Goal: Find specific fact: Find specific fact

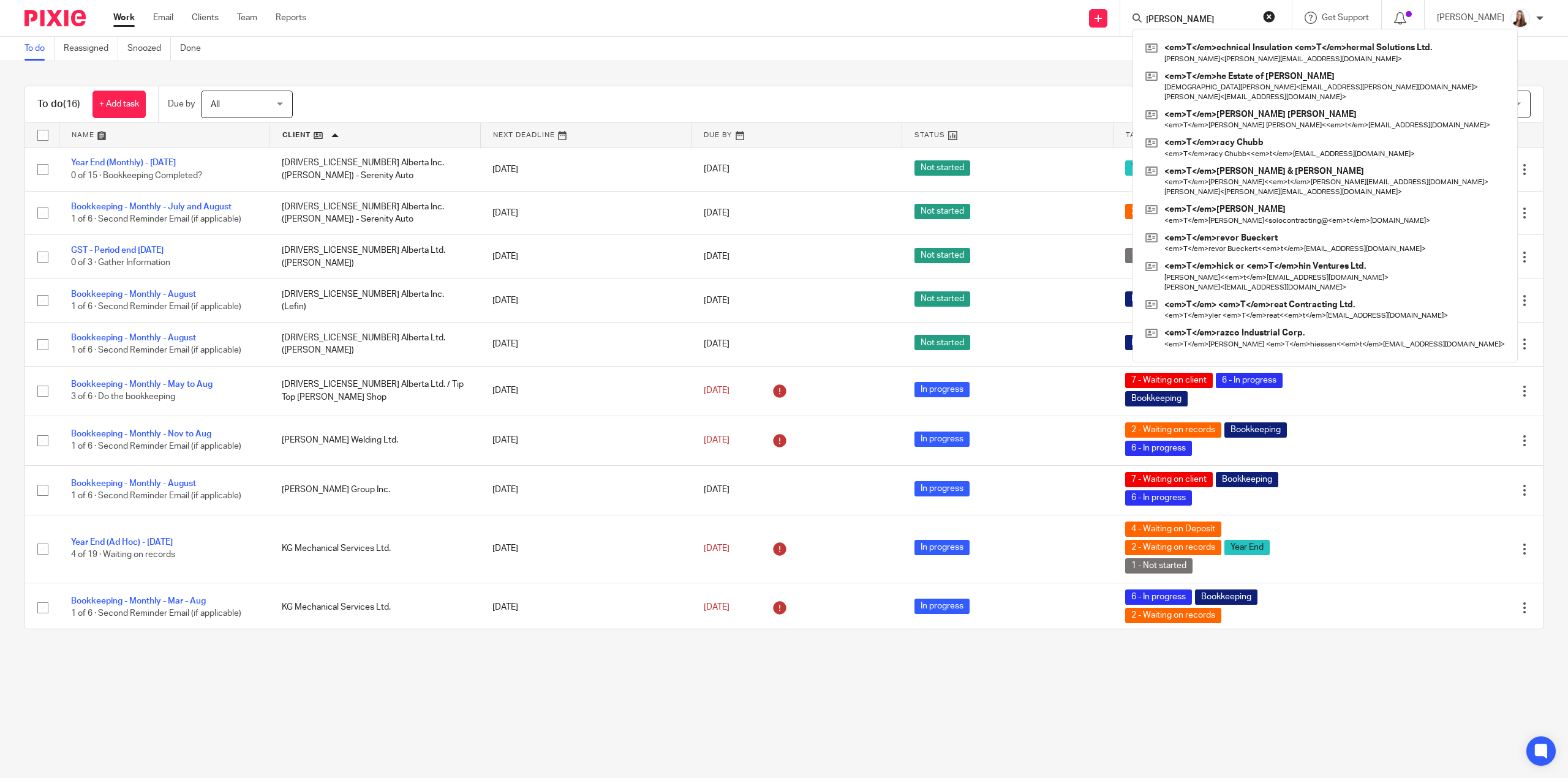
type input "[PERSON_NAME]"
click button "submit" at bounding box center [0, 0] width 0 height 0
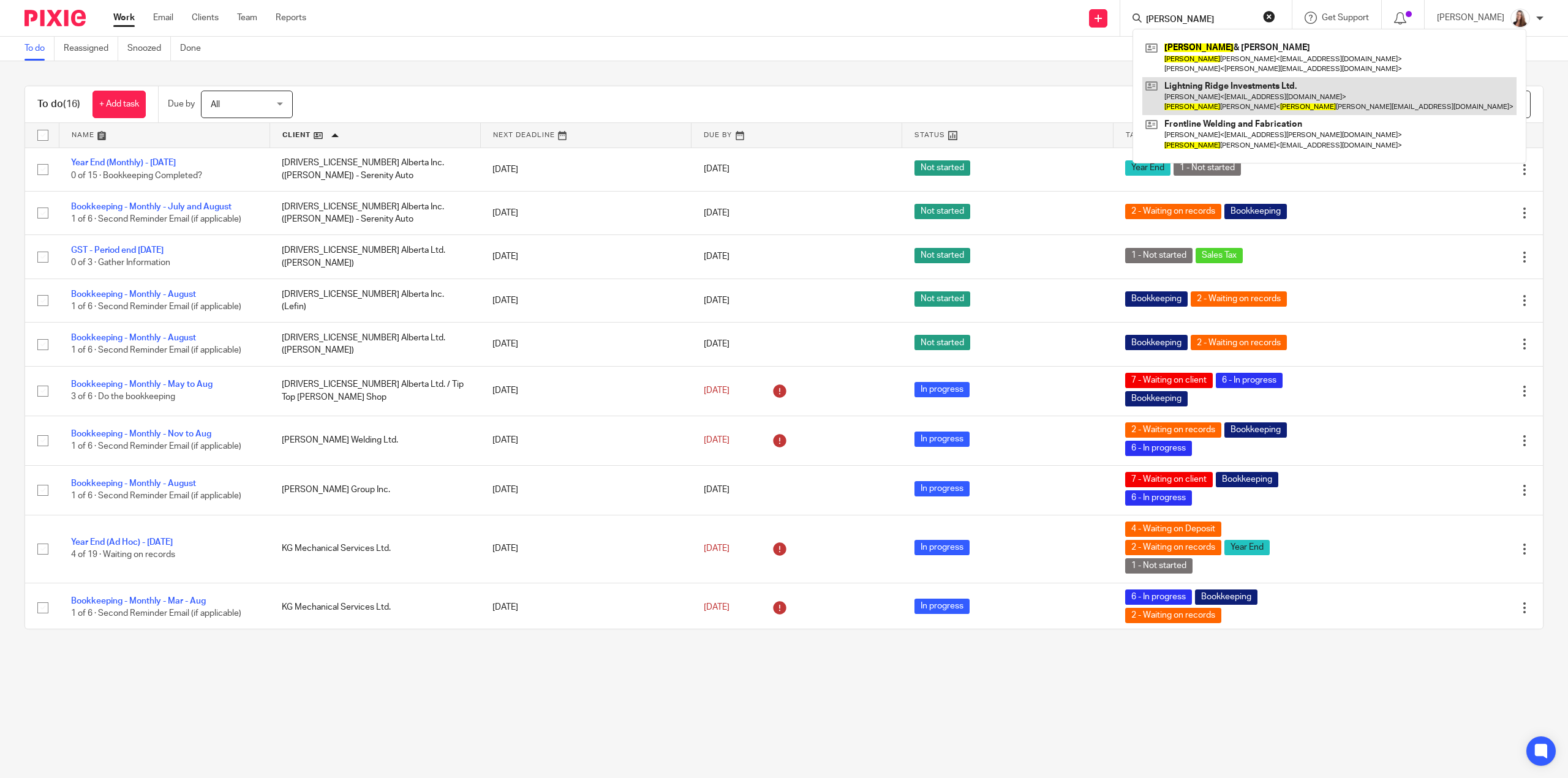
click at [1209, 98] on link at bounding box center [1329, 96] width 374 height 38
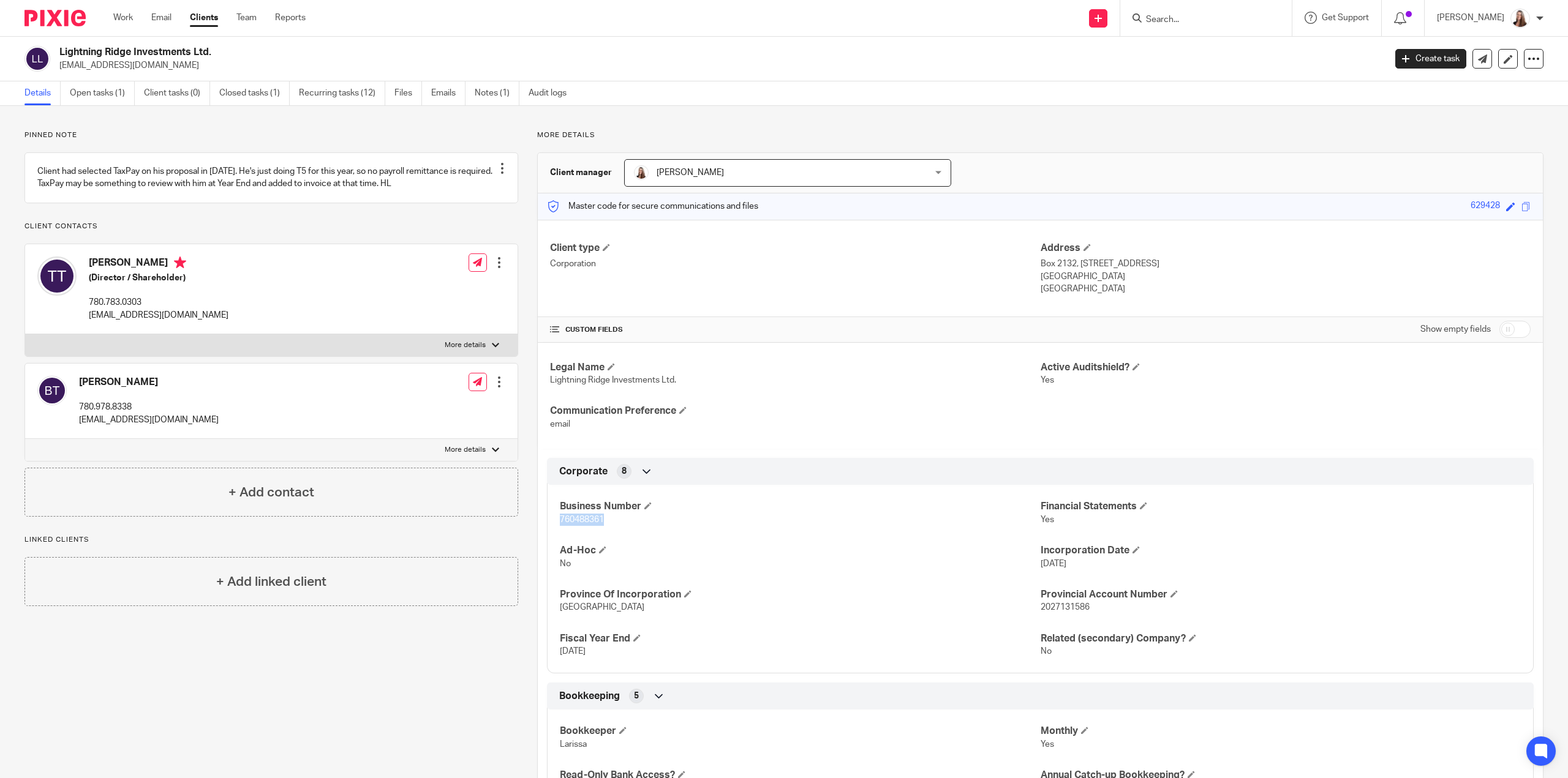
drag, startPoint x: 607, startPoint y: 519, endPoint x: 553, endPoint y: 513, distance: 54.3
click at [553, 513] on div "Business Number 760488361 Financial Statements Yes Ad-Hoc No Incorporation Date…" at bounding box center [1040, 575] width 987 height 198
click at [736, 552] on h4 "Ad-Hoc" at bounding box center [800, 550] width 480 height 13
drag, startPoint x: 604, startPoint y: 519, endPoint x: 544, endPoint y: 523, distance: 60.1
click at [547, 523] on div "Business Number 760488361 Financial Statements Yes Ad-Hoc No Incorporation Date…" at bounding box center [1040, 575] width 987 height 198
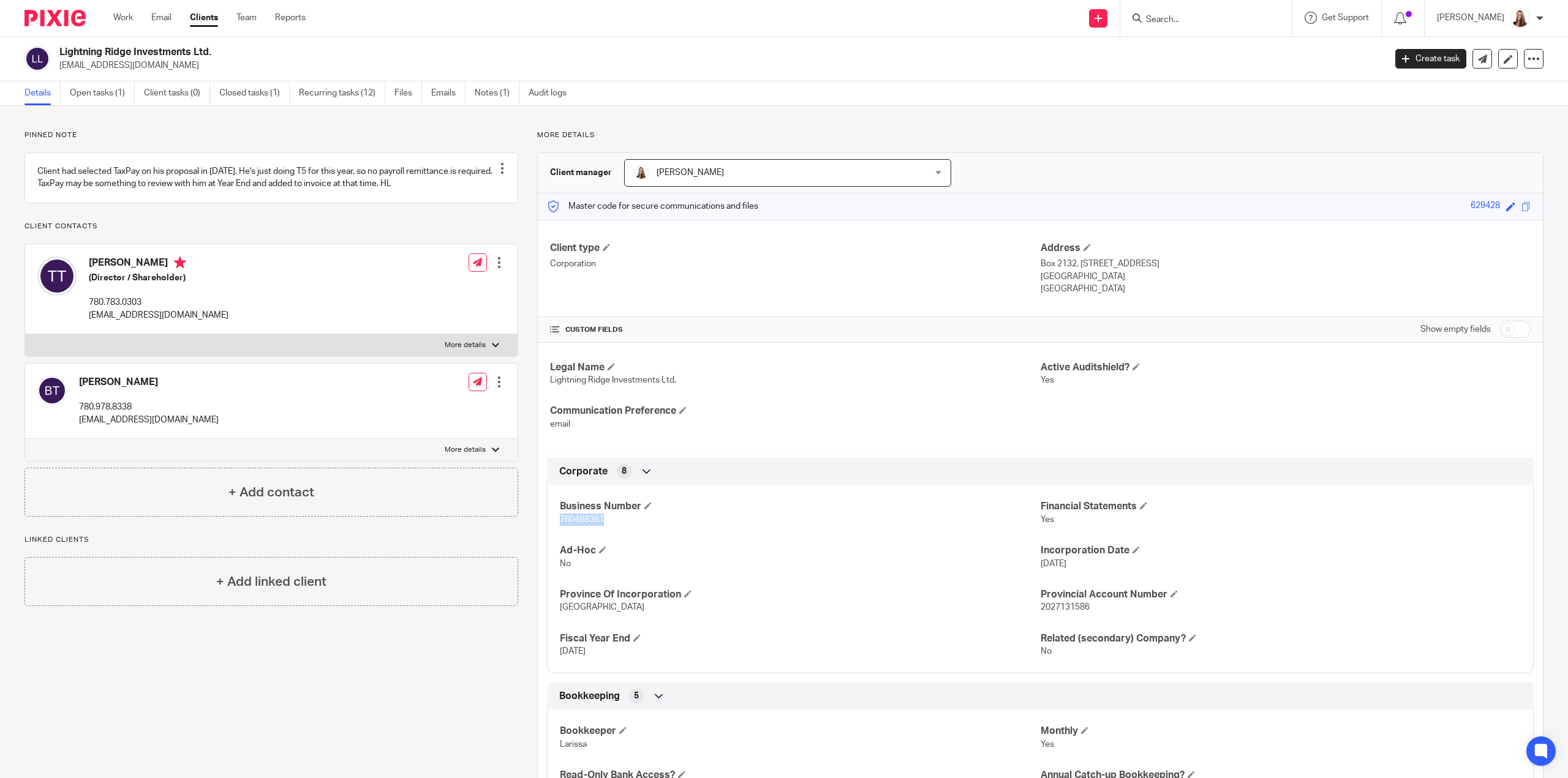
copy span "760488361"
drag, startPoint x: 1090, startPoint y: 605, endPoint x: 1035, endPoint y: 603, distance: 55.0
click at [1041, 603] on p "2027131586" at bounding box center [1281, 607] width 480 height 12
copy span "2027131586"
click at [493, 349] on div at bounding box center [496, 346] width 7 height 7
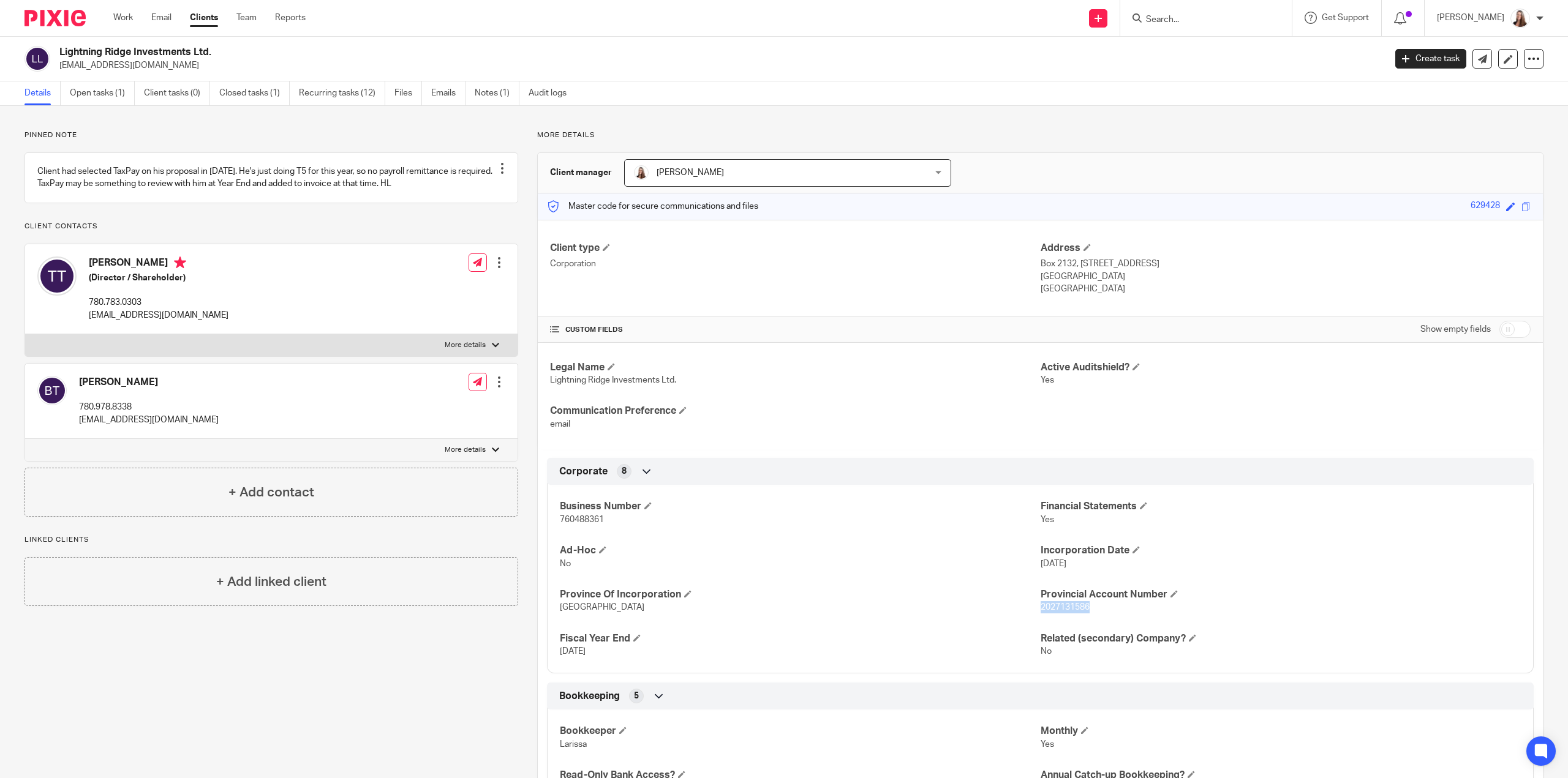
click at [25, 334] on input "More details" at bounding box center [25, 334] width 1 height 1
checkbox input "true"
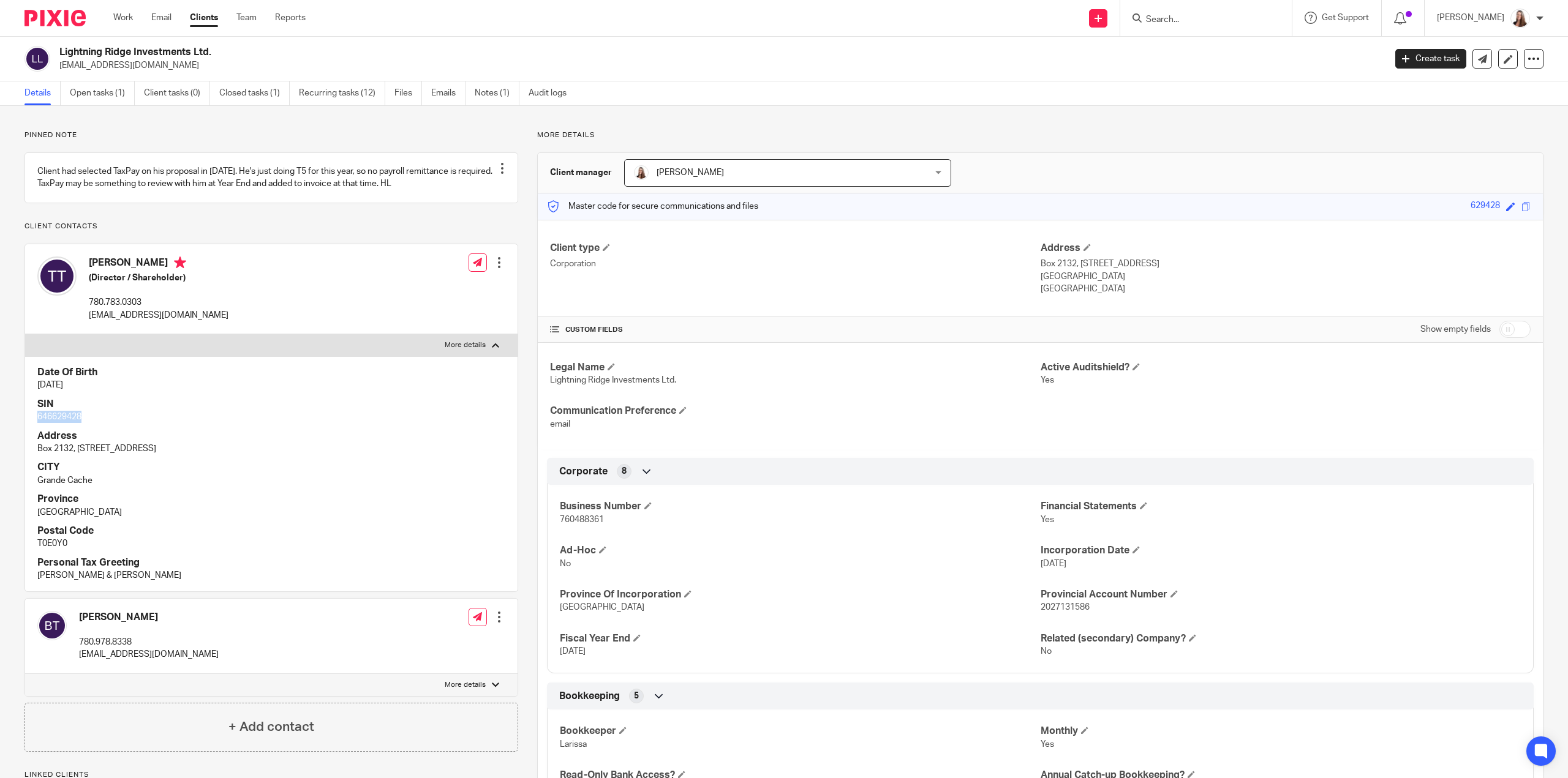
drag, startPoint x: 82, startPoint y: 430, endPoint x: 31, endPoint y: 429, distance: 51.0
click at [31, 429] on div "Date Of Birth Nov 29, 1984 SIN 646629428 Address Box 2132, 10118 99 Avenue CITY…" at bounding box center [271, 474] width 493 height 235
copy p "646629428"
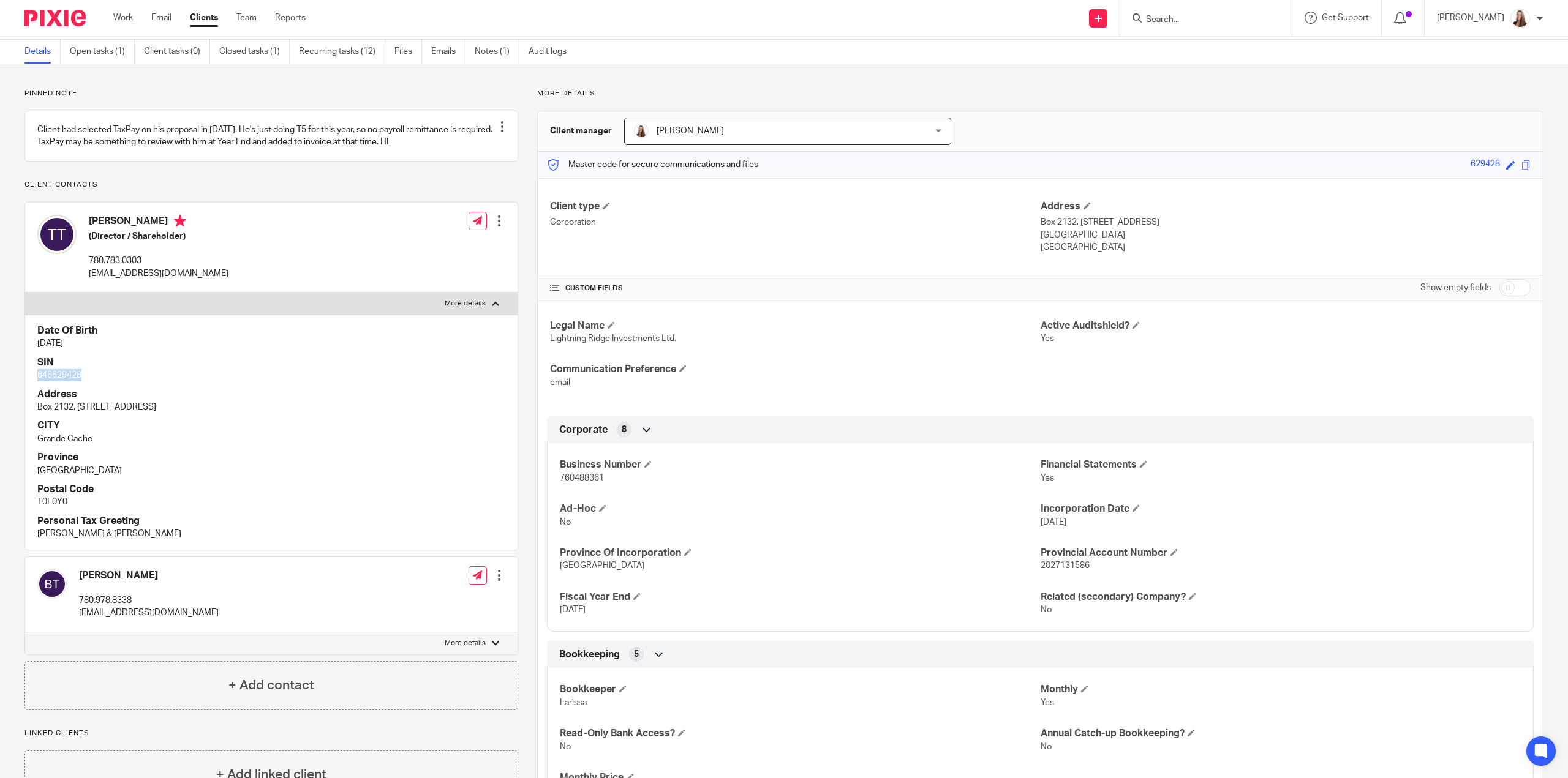
scroll to position [61, 0]
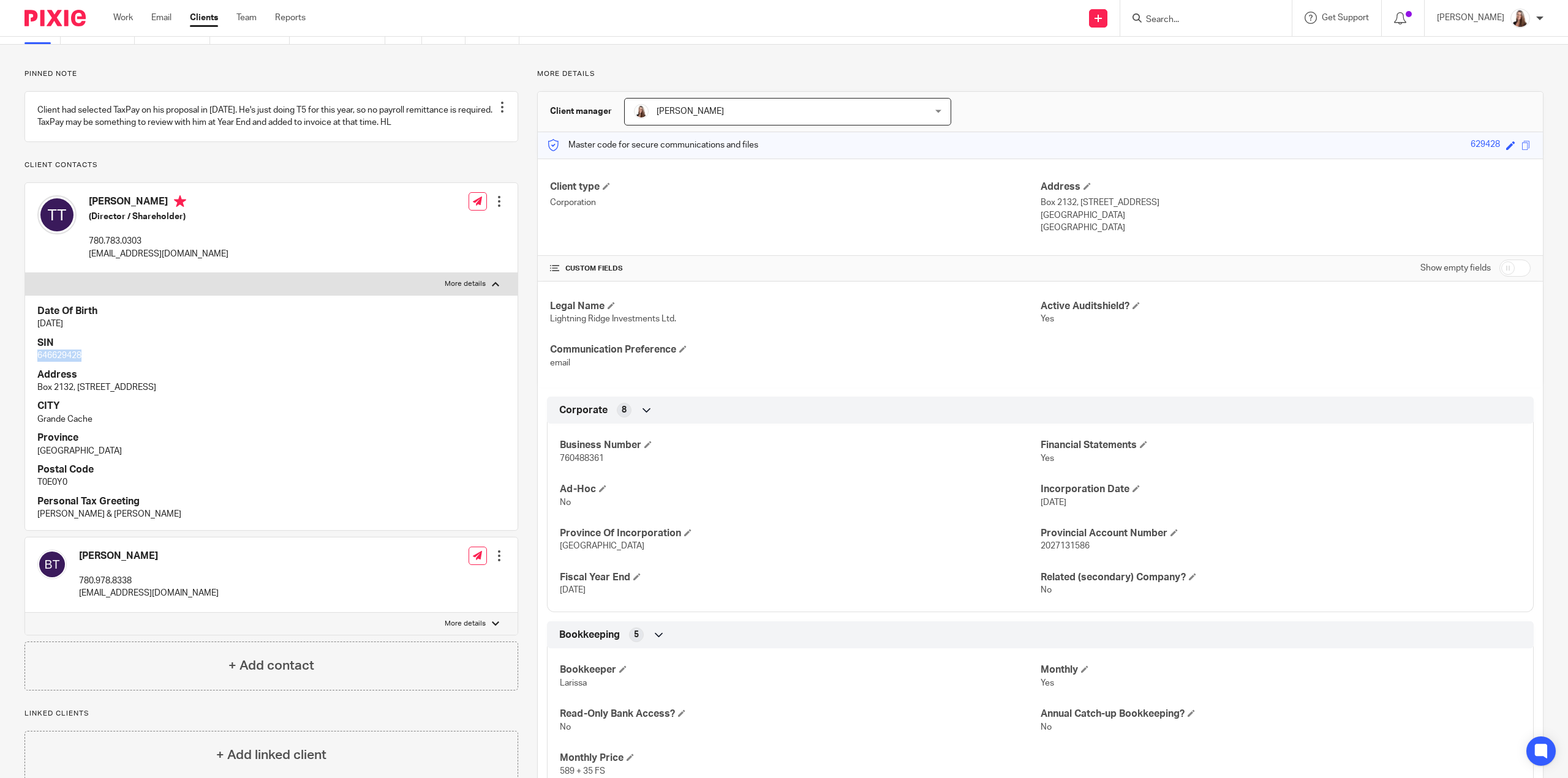
drag, startPoint x: 1126, startPoint y: 214, endPoint x: 1156, endPoint y: 216, distance: 30.1
click at [1156, 216] on p "Grande Cache, Alberta, T0E0Y0" at bounding box center [1285, 215] width 490 height 12
copy p "T0E0Y0"
drag, startPoint x: 198, startPoint y: 268, endPoint x: 85, endPoint y: 266, distance: 113.0
click at [85, 266] on div "Travis Thiessen (Director / Shareholder) 780.783.0303 travisthiessen@hotmail.com" at bounding box center [133, 227] width 191 height 77
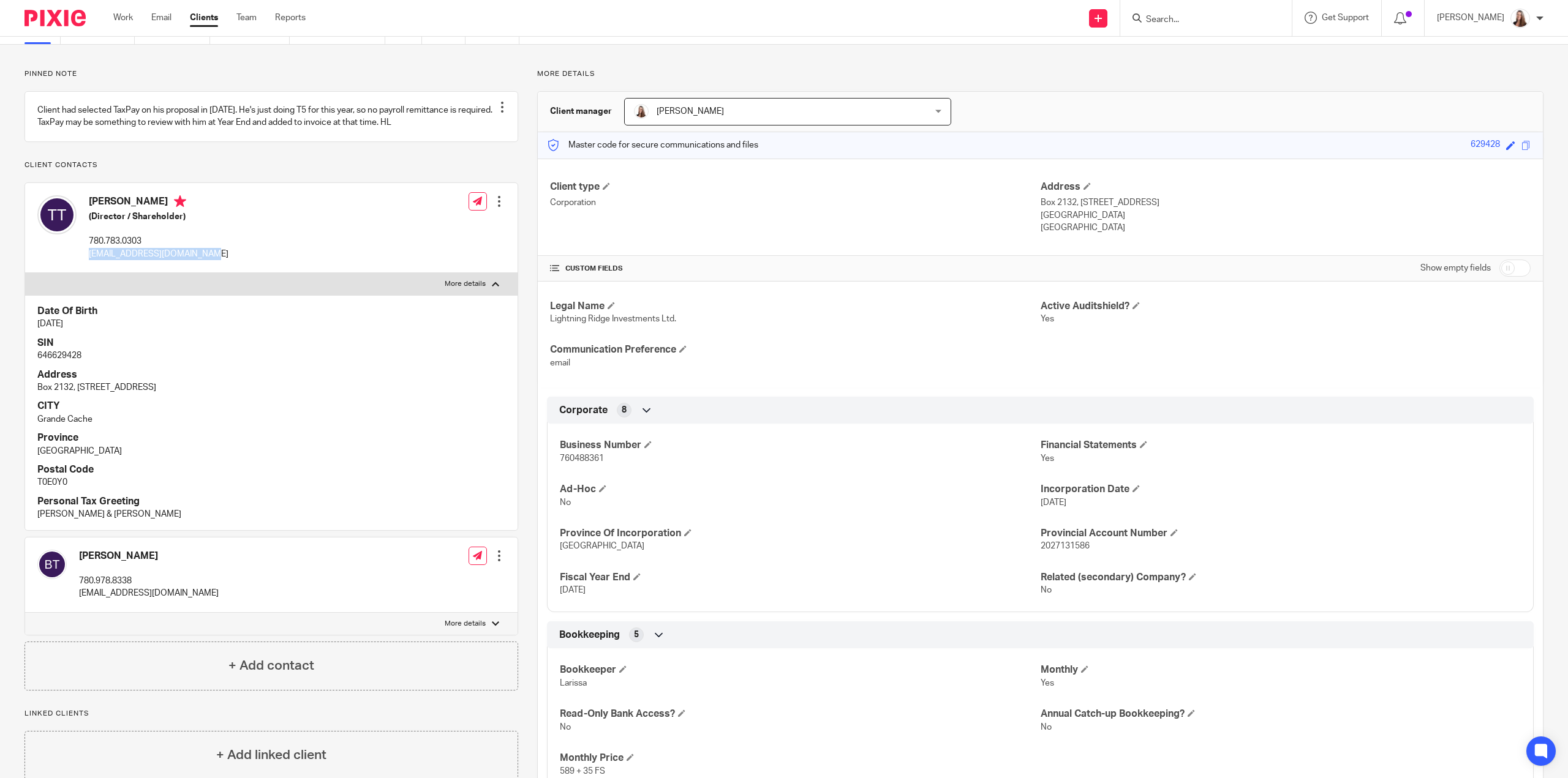
copy p "travisthiessen@hotmail.com"
